Goal: Find specific page/section: Find specific page/section

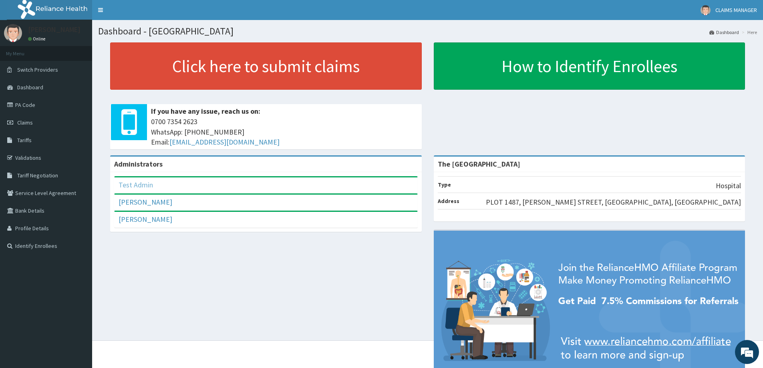
click at [145, 182] on link "Test Admin" at bounding box center [136, 184] width 34 height 9
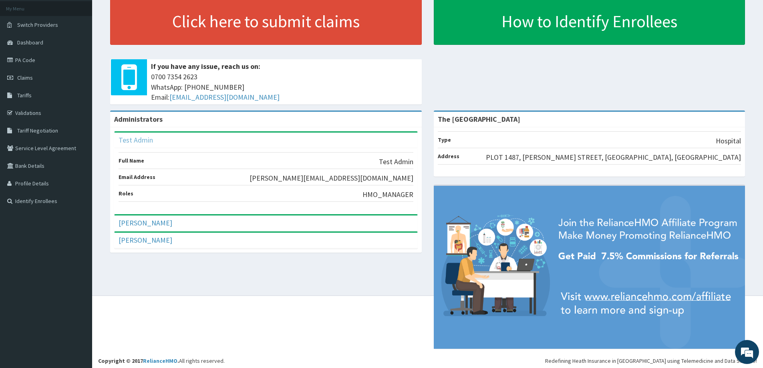
scroll to position [48, 0]
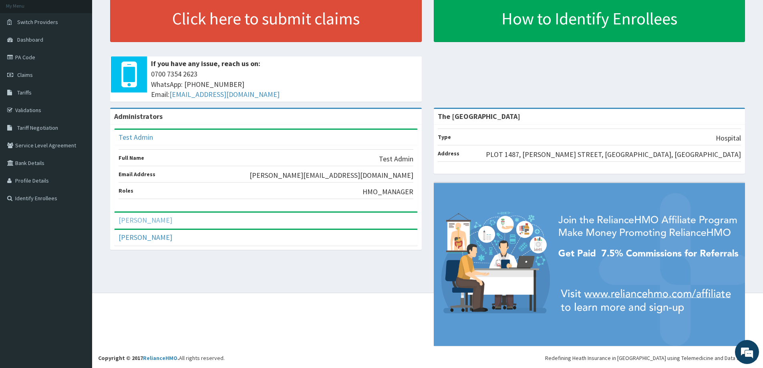
click at [149, 223] on link "[PERSON_NAME]" at bounding box center [146, 220] width 54 height 9
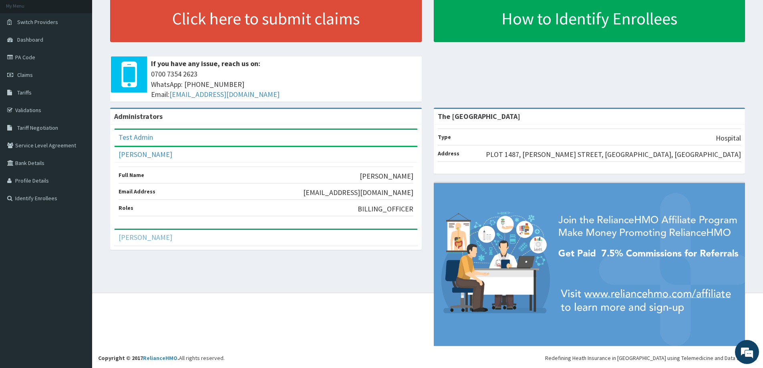
click at [155, 239] on link "[PERSON_NAME]" at bounding box center [146, 237] width 54 height 9
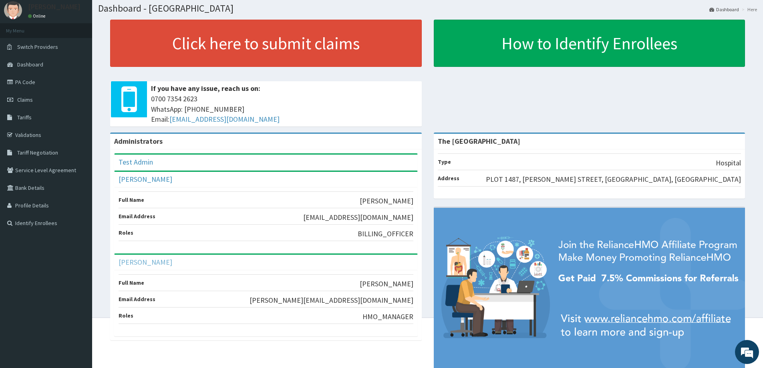
scroll to position [0, 0]
